Goal: Transaction & Acquisition: Purchase product/service

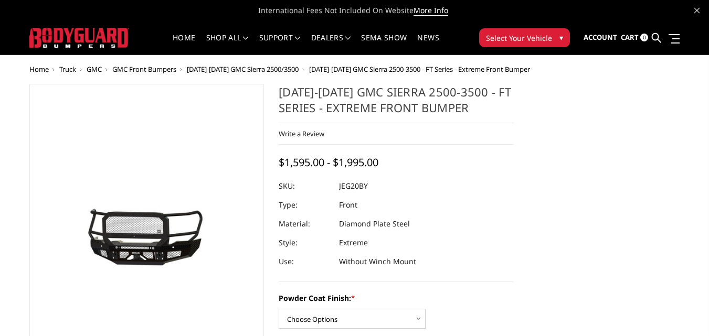
click at [148, 70] on span "GMC Front Bumpers" at bounding box center [144, 69] width 64 height 9
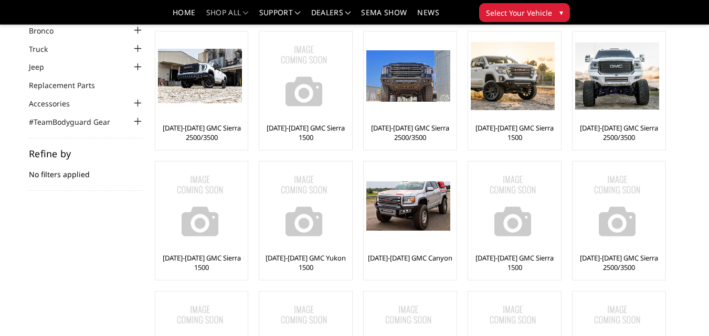
scroll to position [58, 0]
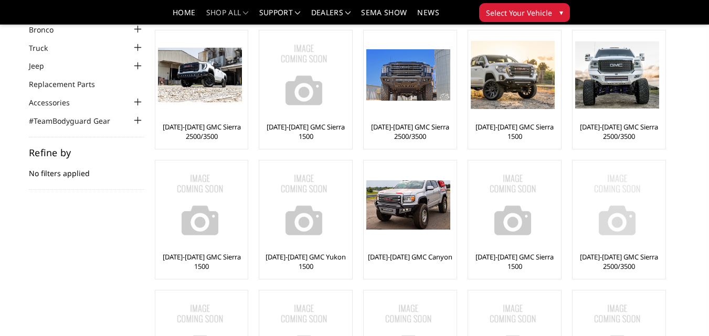
click at [606, 227] on img at bounding box center [617, 205] width 84 height 84
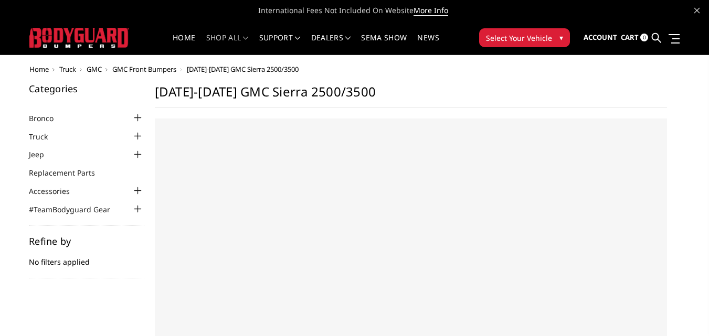
select select "US"
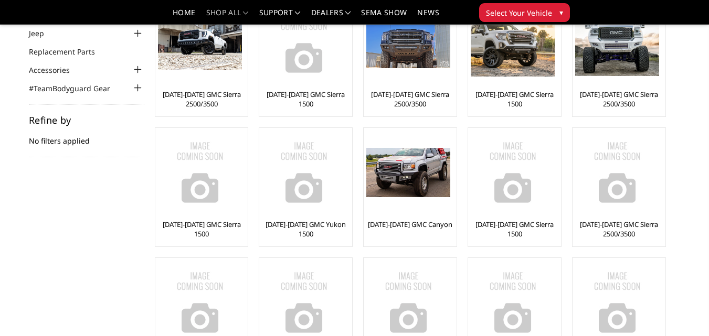
scroll to position [58, 0]
